Goal: Transaction & Acquisition: Purchase product/service

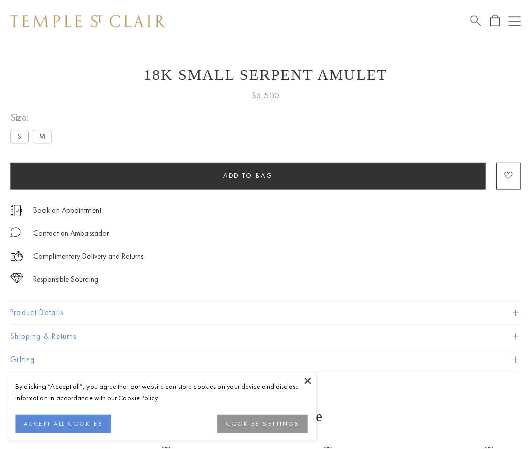
scroll to position [40, 0]
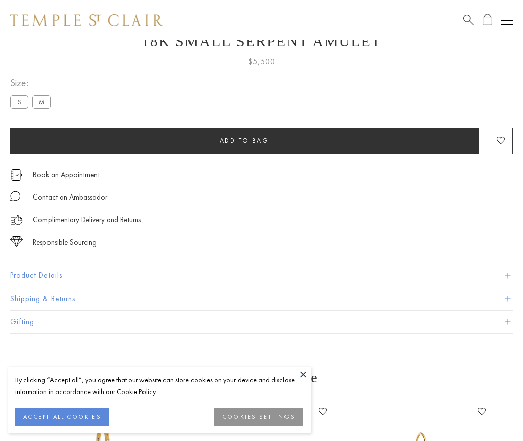
click at [244, 141] on span "Add to bag" at bounding box center [245, 141] width 50 height 9
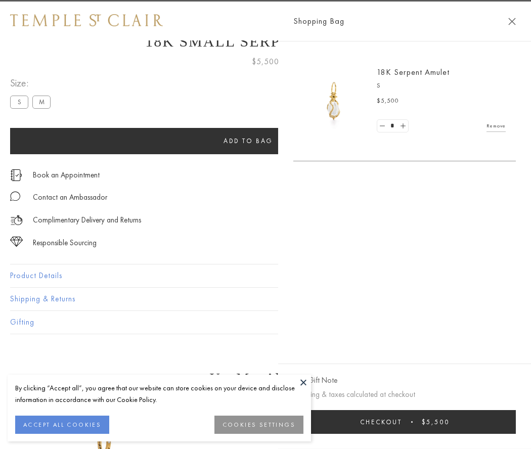
click at [440, 422] on button "Checkout $5,500" at bounding box center [404, 422] width 223 height 24
